Goal: Task Accomplishment & Management: Use online tool/utility

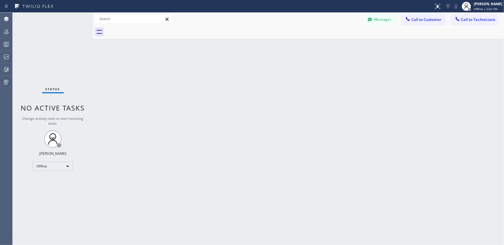
click at [5, 32] on icon at bounding box center [6, 31] width 5 height 5
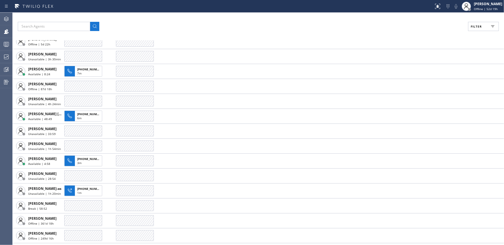
scroll to position [505, 0]
click at [88, 74] on div "7m" at bounding box center [88, 73] width 22 height 5
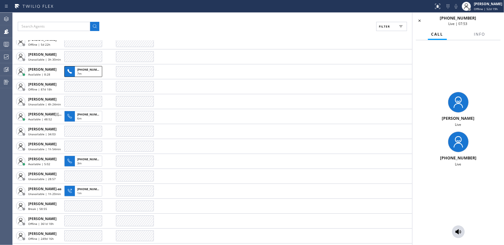
click at [459, 232] on icon at bounding box center [458, 231] width 7 height 7
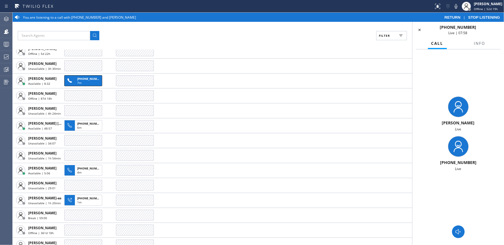
click at [462, 233] on div at bounding box center [458, 231] width 13 height 7
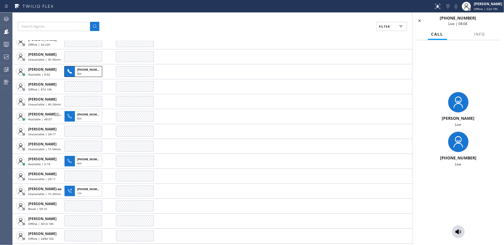
click at [46, 73] on span "Available | 8:42" at bounding box center [39, 74] width 22 height 4
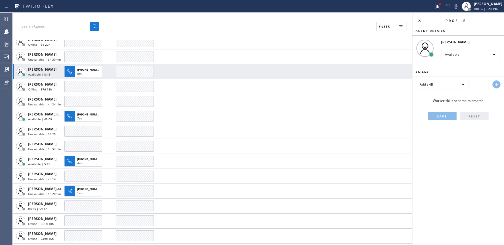
click at [76, 58] on div at bounding box center [83, 56] width 38 height 11
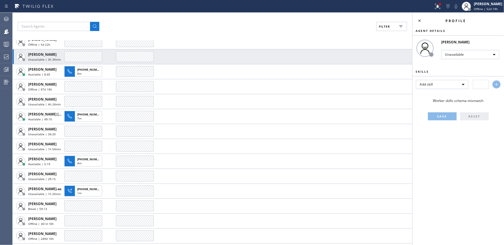
click at [80, 71] on span "8m" at bounding box center [79, 73] width 4 height 4
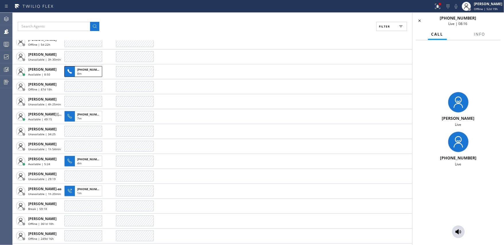
click at [458, 232] on icon at bounding box center [458, 231] width 6 height 5
click at [458, 234] on icon at bounding box center [458, 231] width 7 height 7
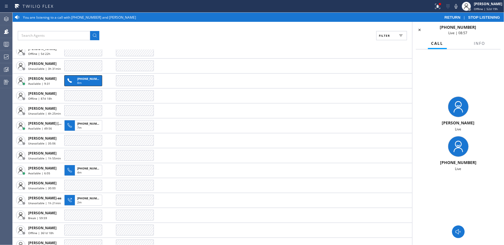
click at [456, 230] on icon at bounding box center [458, 231] width 7 height 7
